Goal: Task Accomplishment & Management: Use online tool/utility

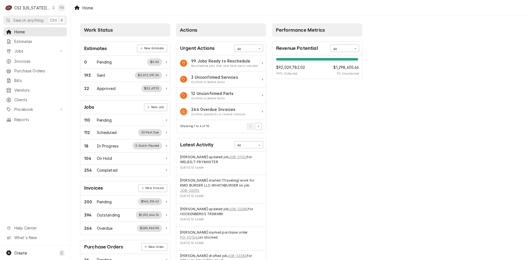
click at [52, 7] on icon "Dynamic Content Wrapper" at bounding box center [53, 7] width 2 height 3
click at [63, 27] on div "CSI St. [PERSON_NAME]" at bounding box center [94, 30] width 80 height 6
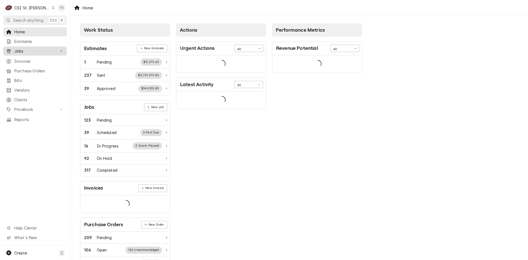
click at [48, 50] on span "Jobs" at bounding box center [35, 51] width 42 height 6
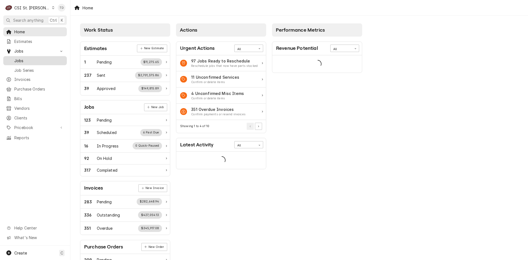
click at [42, 58] on span "Jobs" at bounding box center [39, 61] width 50 height 6
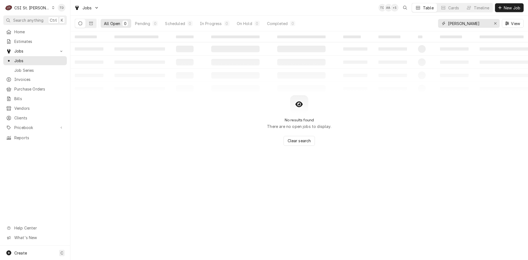
click at [470, 24] on input "adair" at bounding box center [468, 23] width 41 height 9
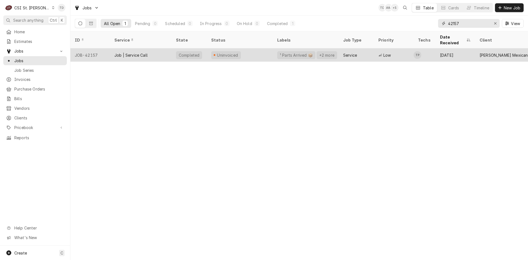
type input "42157"
click at [153, 48] on div "Job | Service Call" at bounding box center [141, 54] width 62 height 13
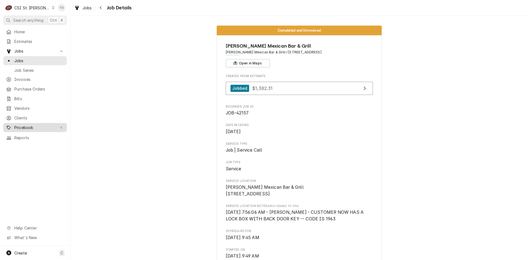
click at [32, 125] on span "Pricebook" at bounding box center [35, 128] width 42 height 6
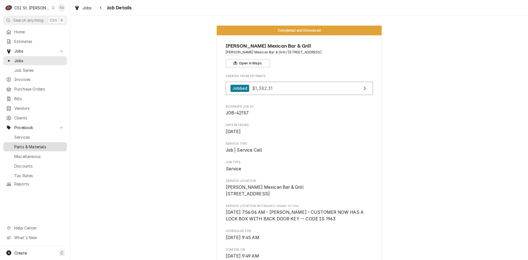
click at [46, 144] on span "Parts & Materials" at bounding box center [39, 147] width 50 height 6
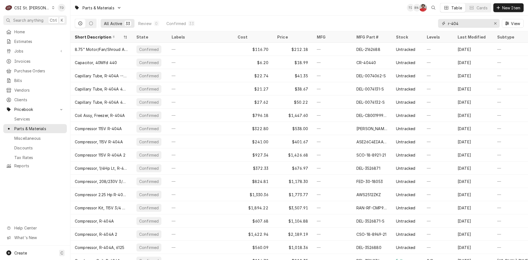
click at [448, 23] on input "r-404" at bounding box center [468, 23] width 41 height 9
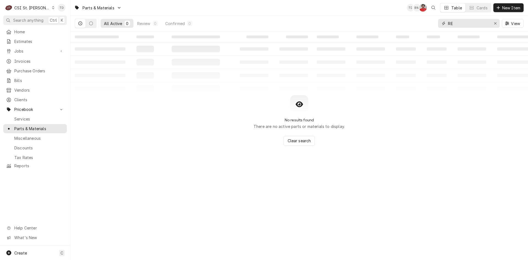
type input "R"
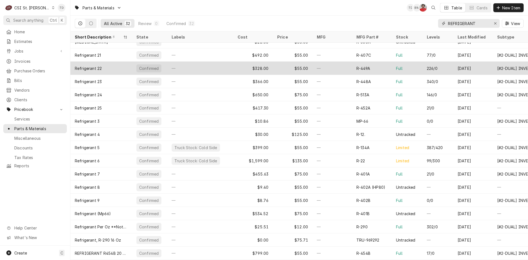
scroll to position [182, 0]
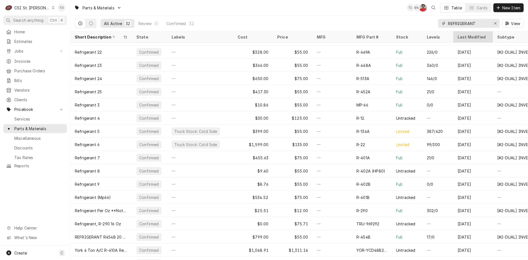
type input "REFRIGERANT"
click at [469, 35] on div "Last Modified" at bounding box center [473, 37] width 30 height 6
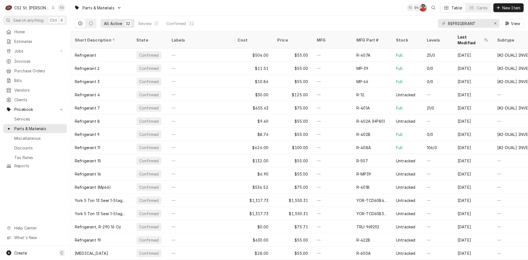
click at [461, 35] on div "Last Modified" at bounding box center [470, 40] width 25 height 12
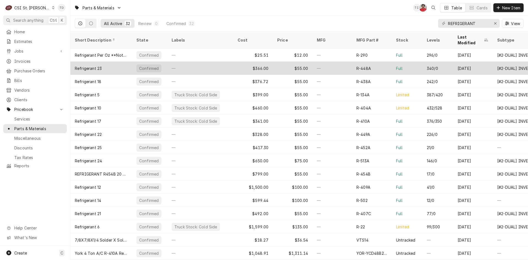
click at [247, 64] on div "$366.00" at bounding box center [253, 68] width 40 height 13
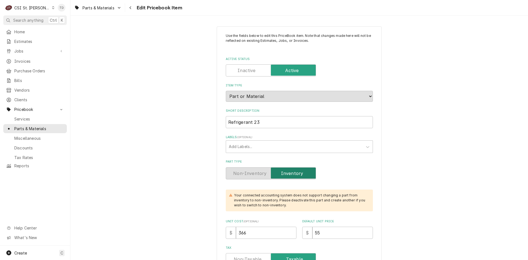
type textarea "x"
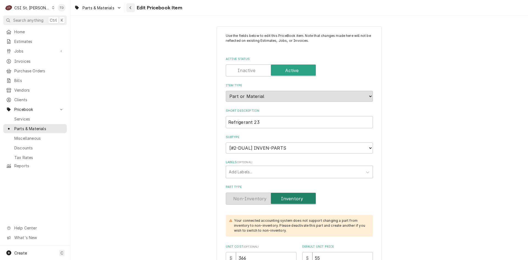
click at [133, 7] on div "Navigate back" at bounding box center [130, 7] width 5 height 5
